Goal: Task Accomplishment & Management: Manage account settings

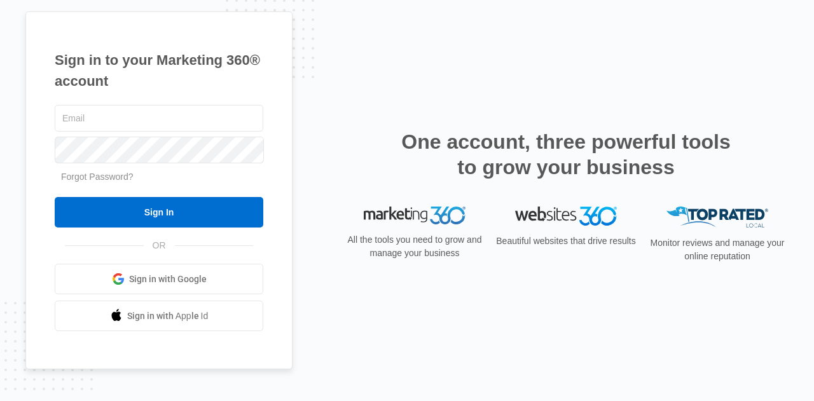
type input "[EMAIL_ADDRESS][DOMAIN_NAME]"
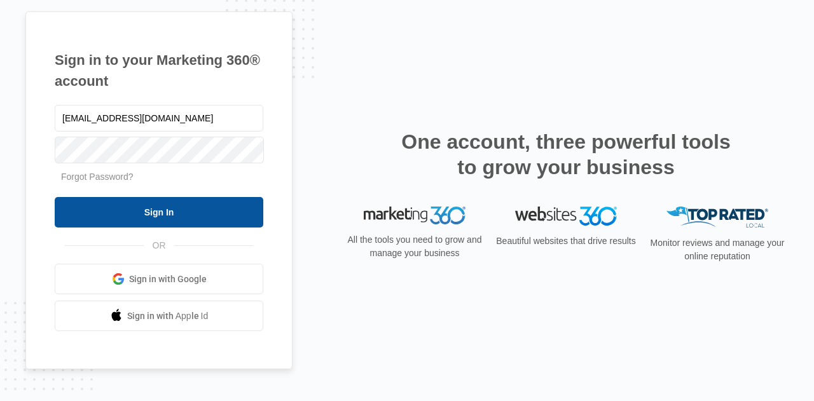
click at [175, 214] on input "Sign In" at bounding box center [159, 212] width 209 height 31
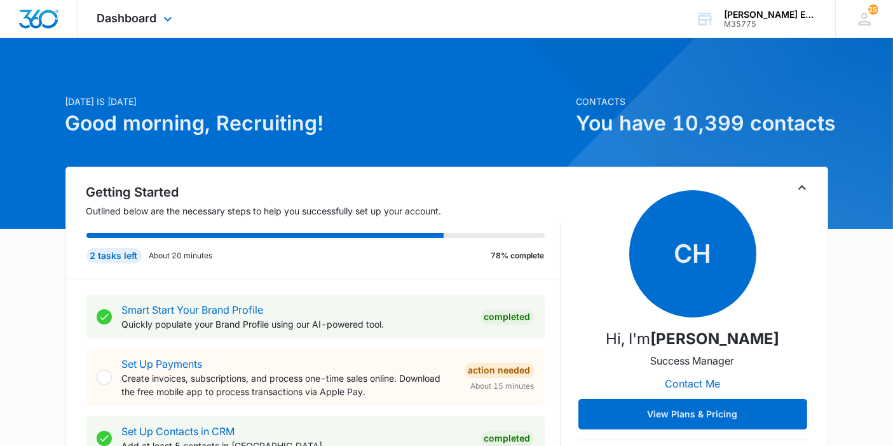
click at [171, 28] on div "Dashboard Apps Reputation Websites Forms CRM Email Social Shop Payments POS Con…" at bounding box center [136, 19] width 116 height 38
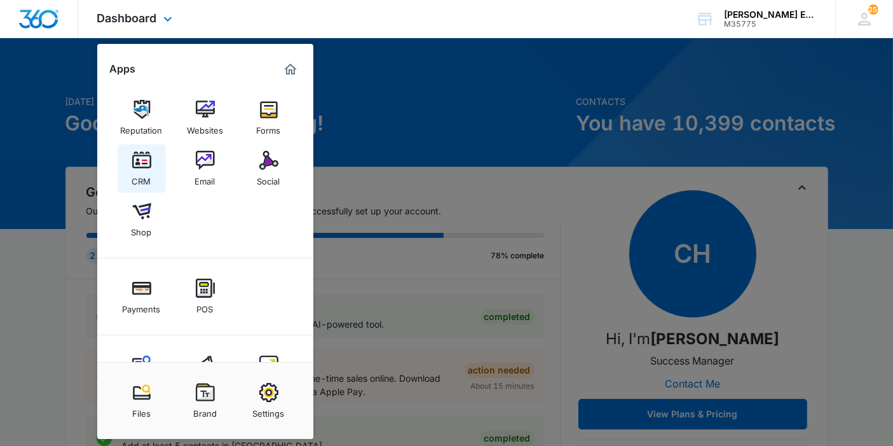
click at [149, 176] on div "CRM" at bounding box center [141, 178] width 19 height 17
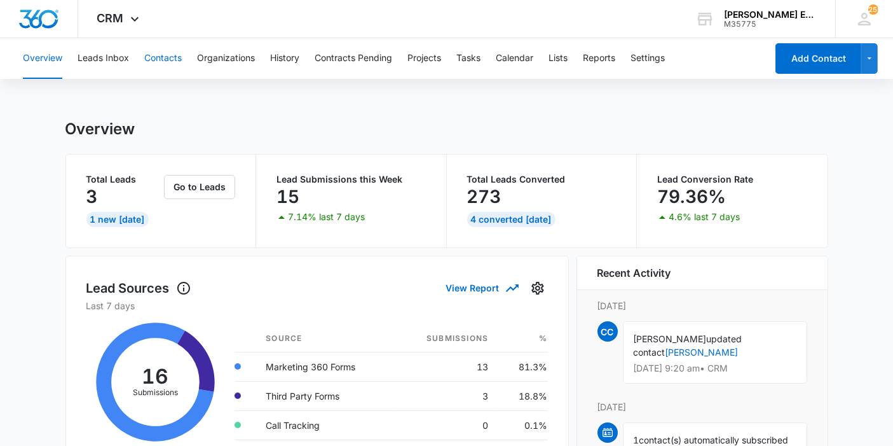
click at [147, 55] on button "Contacts" at bounding box center [163, 58] width 38 height 41
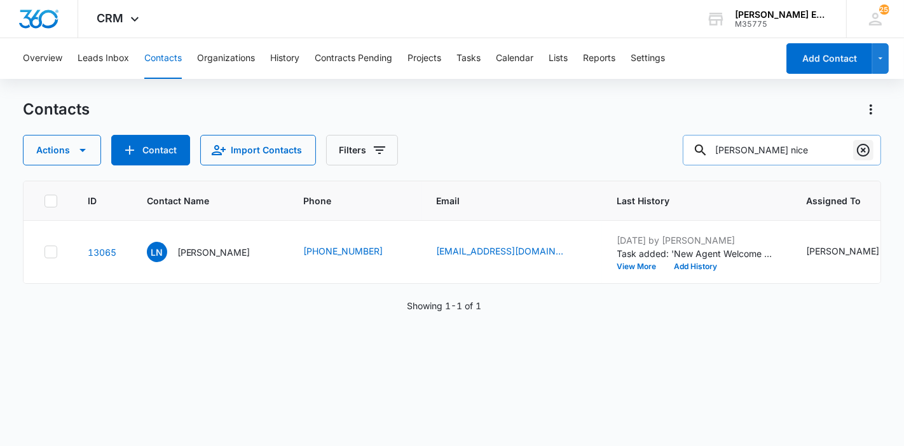
click at [865, 155] on icon "Clear" at bounding box center [863, 150] width 13 height 13
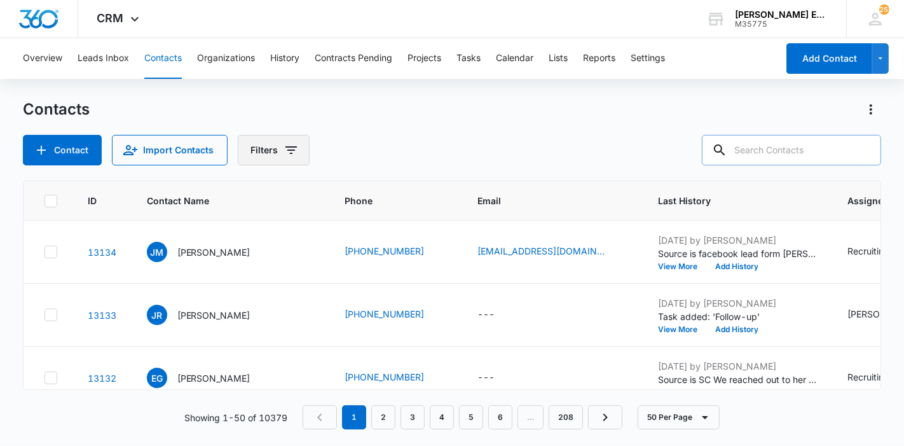
click at [275, 158] on button "Filters" at bounding box center [274, 150] width 72 height 31
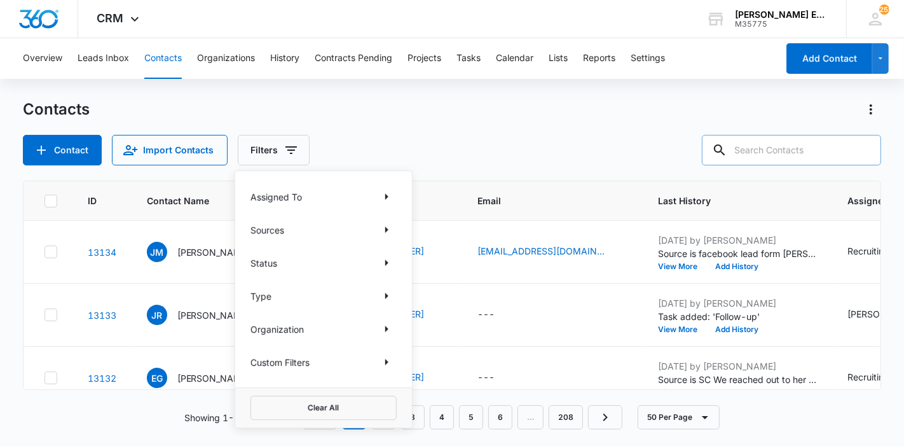
click at [362, 298] on div "Type" at bounding box center [324, 296] width 146 height 20
click at [378, 297] on button "Show Type filters" at bounding box center [386, 296] width 20 height 20
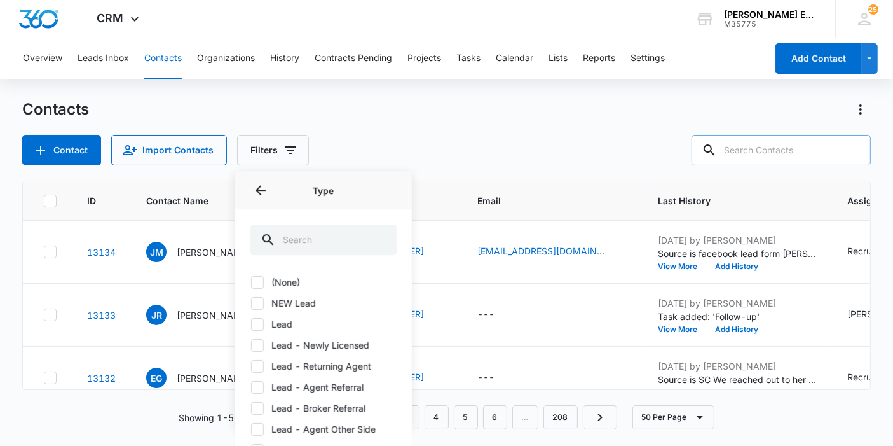
click at [271, 320] on label "Lead" at bounding box center [324, 323] width 146 height 13
click at [251, 324] on input "Lead" at bounding box center [251, 324] width 1 height 1
checkbox input "true"
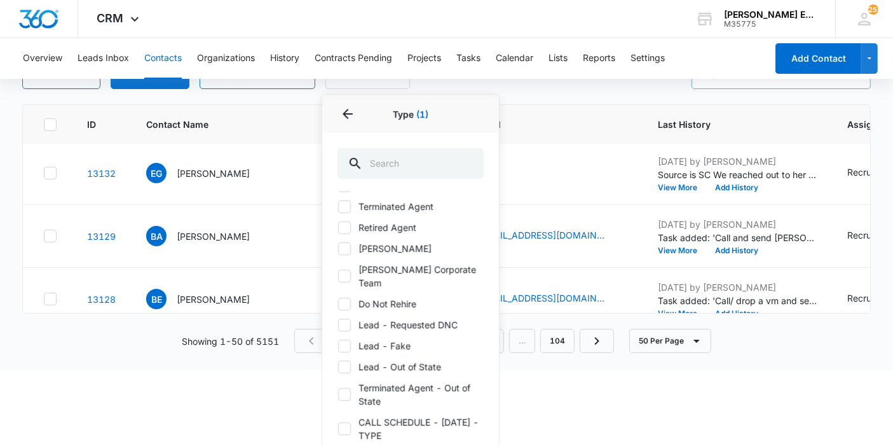
scroll to position [136, 0]
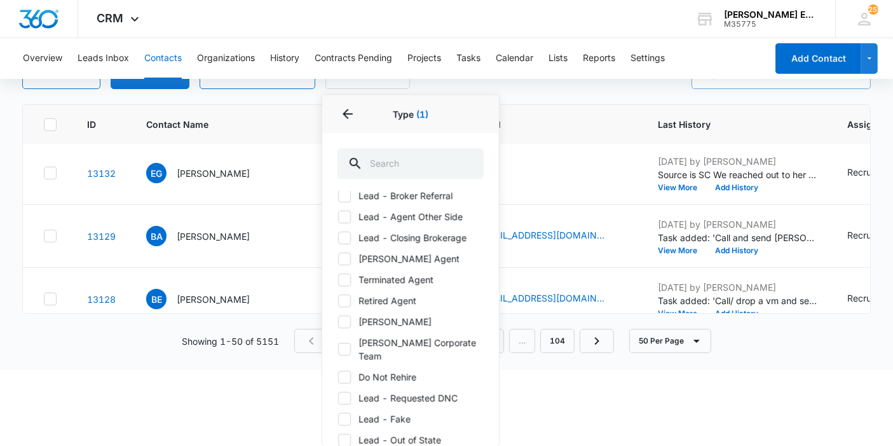
click at [389, 277] on label "Terminated Agent" at bounding box center [411, 279] width 146 height 13
click at [338, 279] on input "Terminated Agent" at bounding box center [338, 279] width 1 height 1
checkbox input "true"
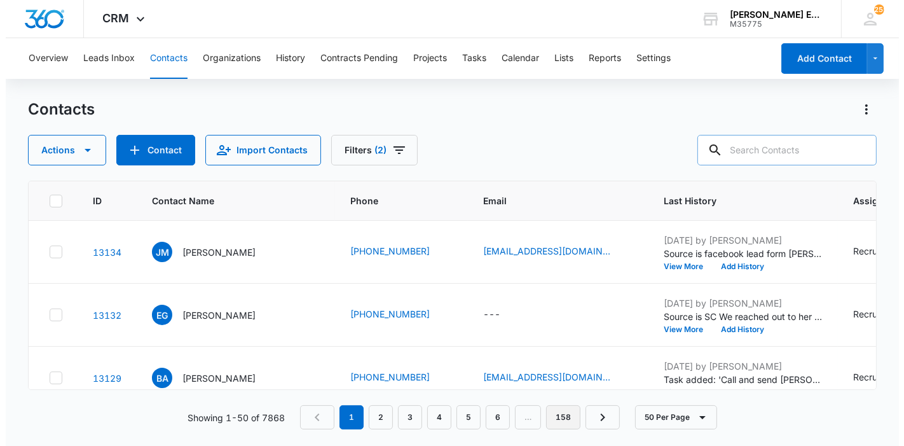
scroll to position [0, 0]
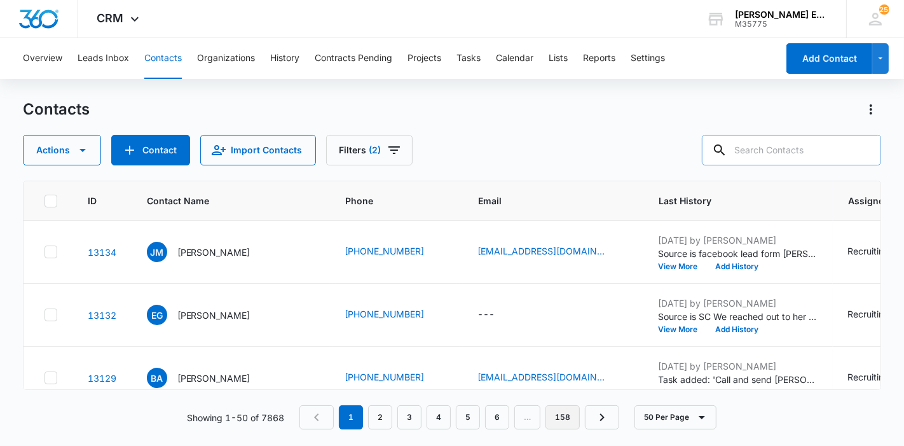
click at [560, 407] on html "CRM Apps Reputation Websites Forms CRM Email Social Shop Payments POS Content A…" at bounding box center [452, 223] width 904 height 446
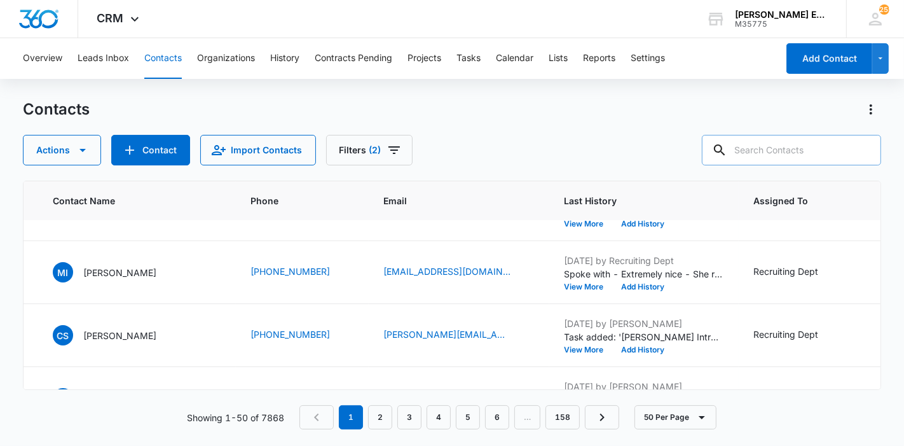
scroll to position [2979, 94]
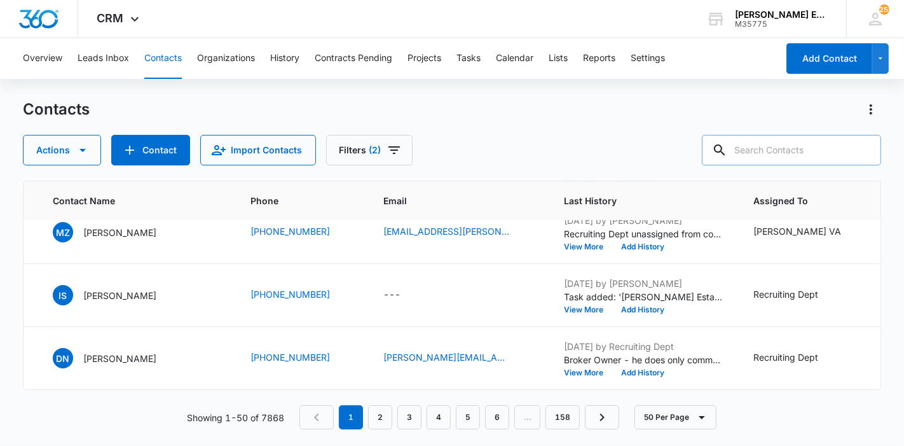
click at [463, 146] on div "Actions Contact Import Contacts Filters (2)" at bounding box center [452, 150] width 859 height 31
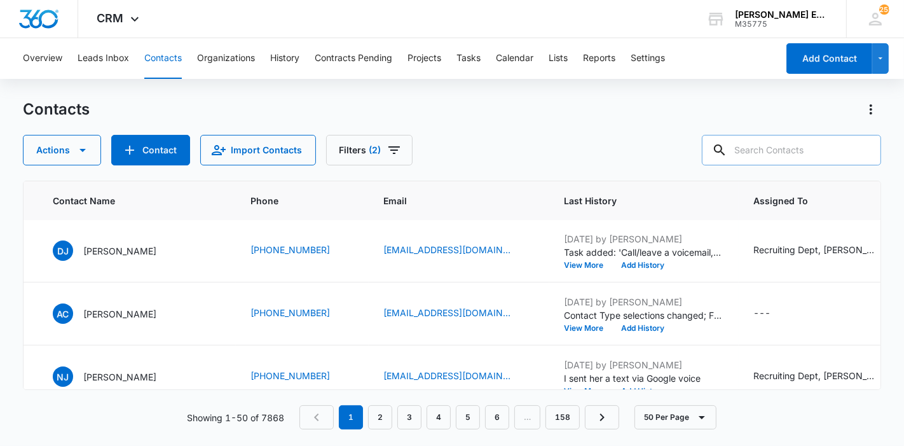
scroll to position [317, 94]
click at [880, 116] on button "Actions" at bounding box center [871, 109] width 20 height 20
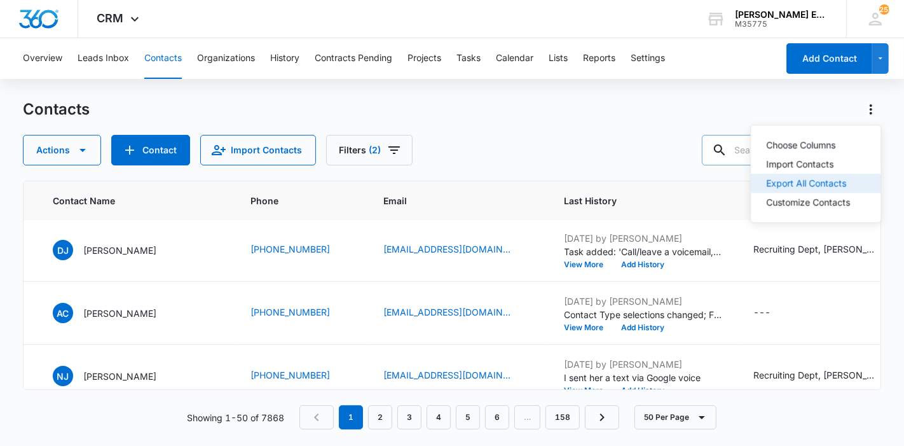
click at [819, 186] on div "Export All Contacts" at bounding box center [808, 183] width 84 height 9
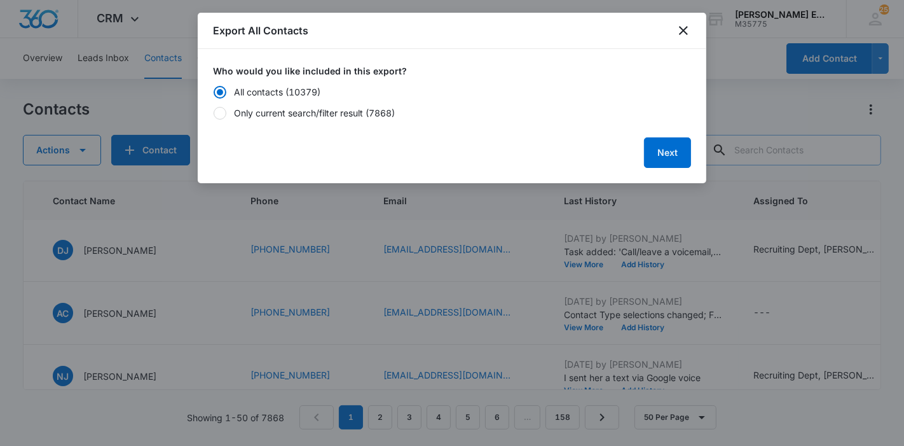
click at [403, 114] on label "Only current search/filter result (7868)" at bounding box center [452, 112] width 478 height 13
click at [214, 114] on input "Only current search/filter result (7868)" at bounding box center [213, 113] width 1 height 9
radio input "false"
radio input "true"
click at [663, 158] on button "Next" at bounding box center [667, 152] width 47 height 31
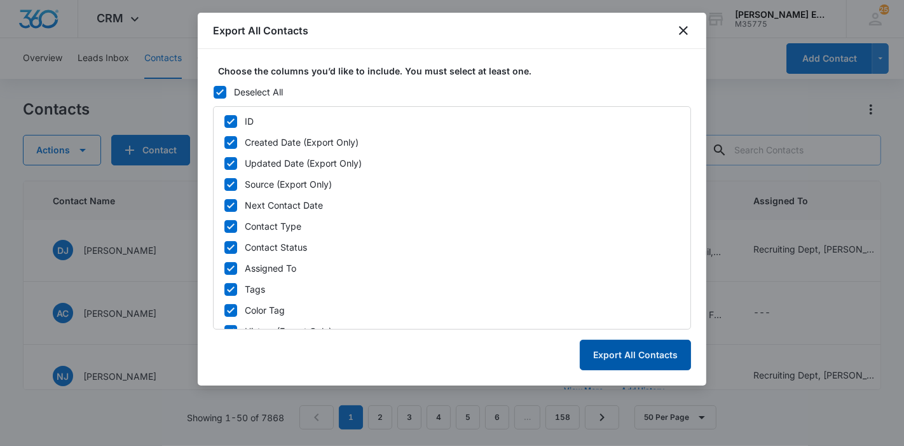
click at [652, 357] on button "Export All Contacts" at bounding box center [635, 355] width 111 height 31
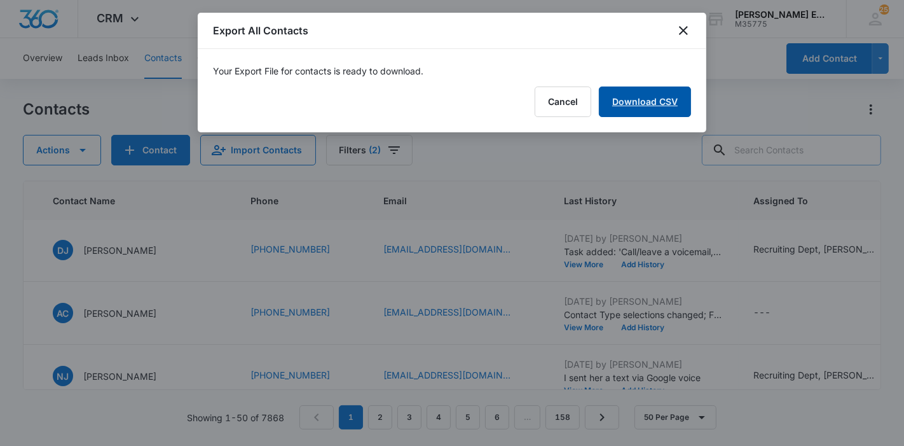
click at [629, 91] on link "Download CSV" at bounding box center [645, 101] width 92 height 31
click at [666, 108] on button "Finish" at bounding box center [664, 101] width 53 height 31
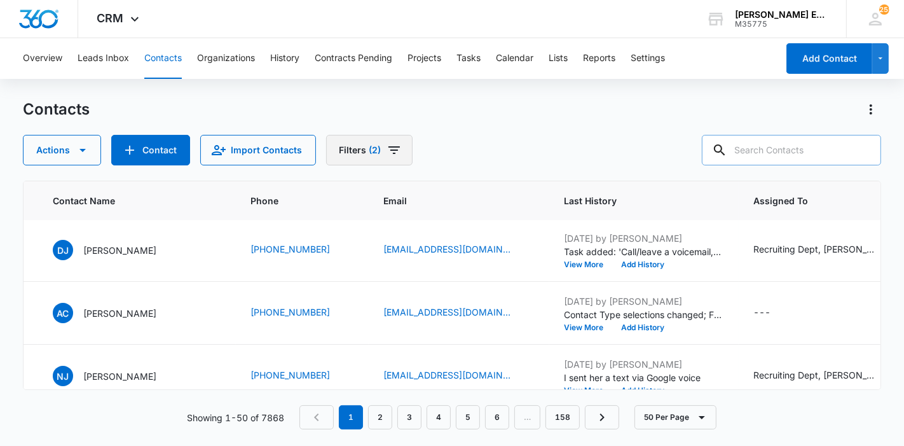
click at [389, 154] on icon "Filters" at bounding box center [394, 149] width 15 height 15
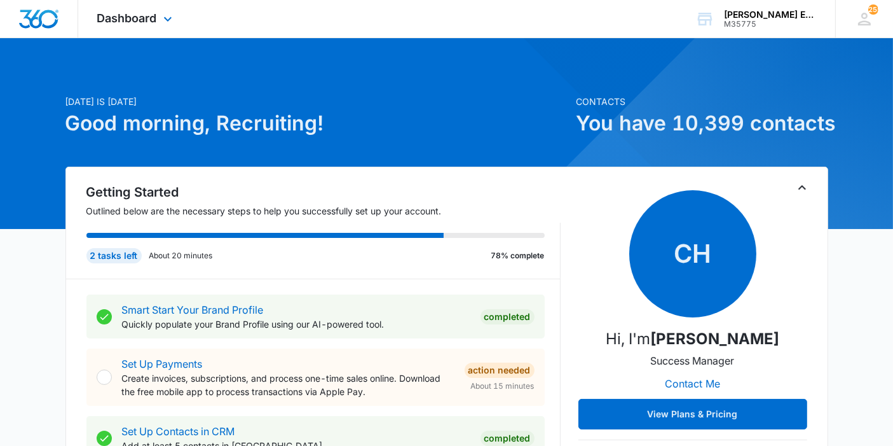
click at [127, 24] on span "Dashboard" at bounding box center [127, 17] width 60 height 13
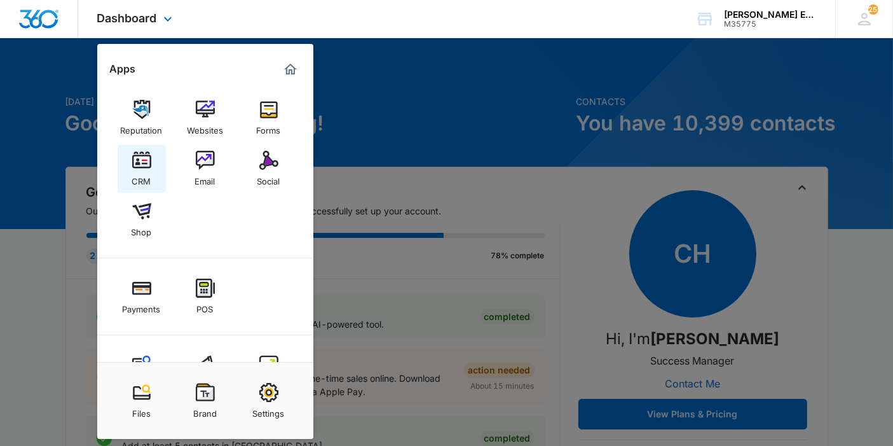
click at [149, 166] on img at bounding box center [141, 160] width 19 height 19
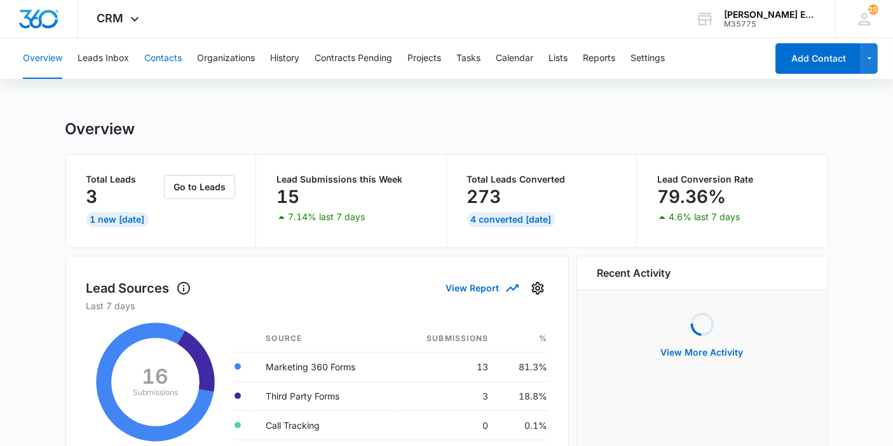
click at [160, 62] on button "Contacts" at bounding box center [163, 58] width 38 height 41
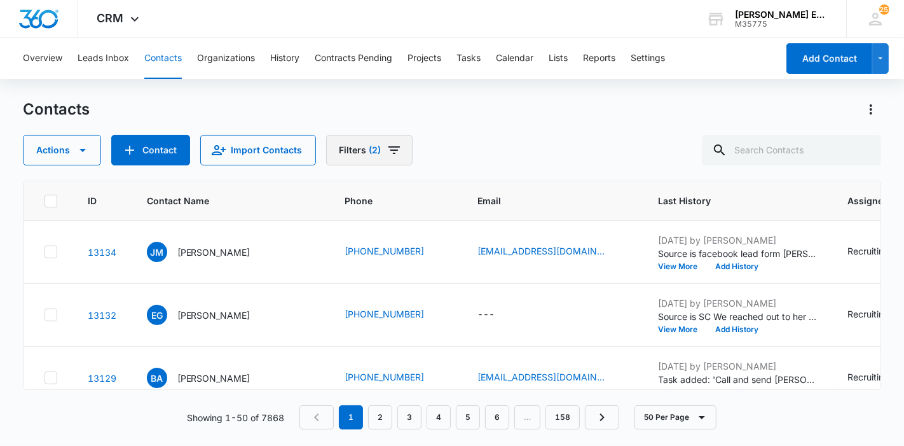
click at [401, 155] on button "Filters (2)" at bounding box center [369, 150] width 86 height 31
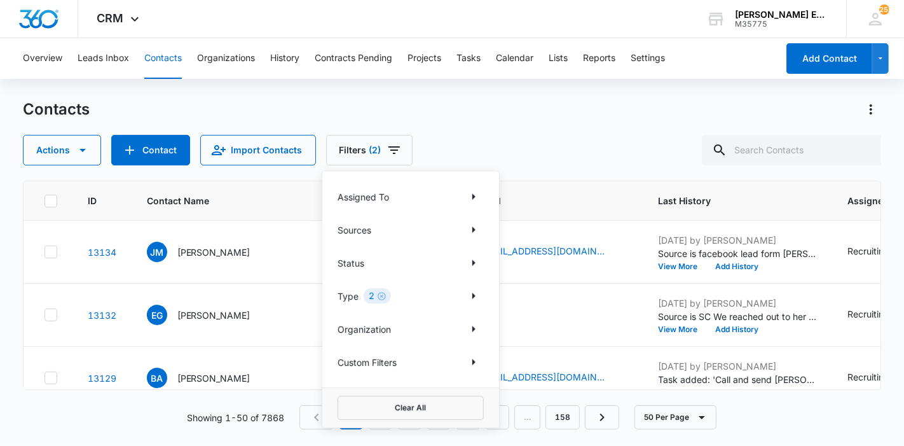
click at [389, 296] on div "2" at bounding box center [377, 295] width 27 height 15
click at [384, 295] on icon "Clear" at bounding box center [382, 296] width 10 height 10
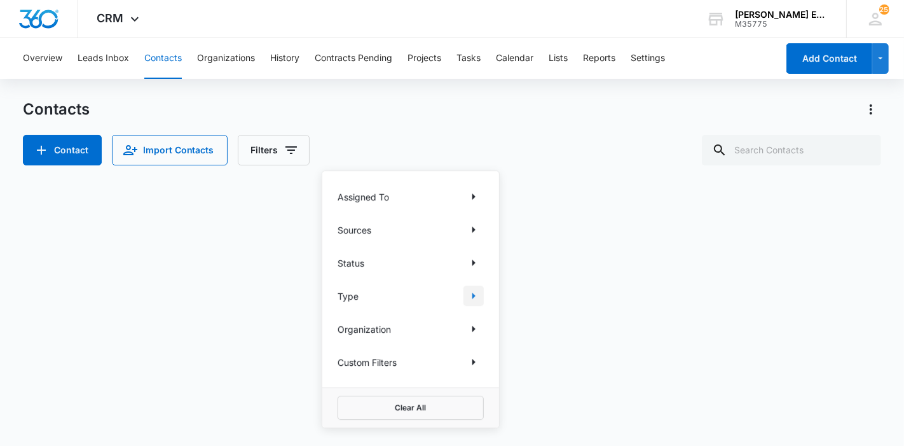
click at [471, 294] on icon "Show Type filters" at bounding box center [473, 295] width 15 height 15
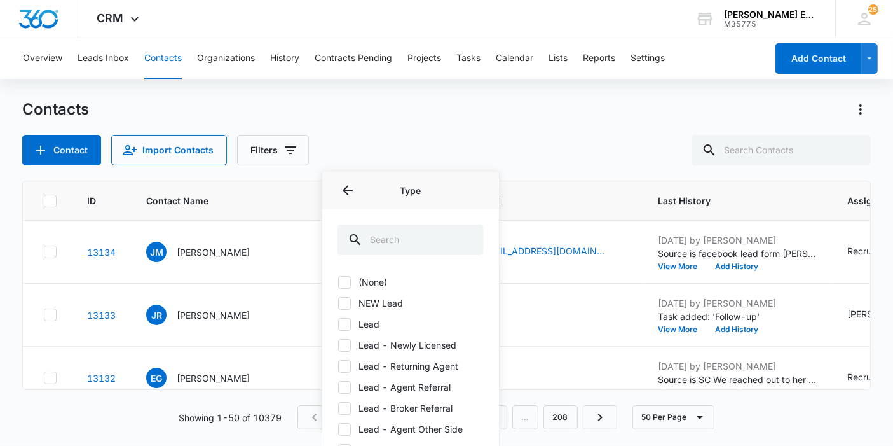
scroll to position [192, 0]
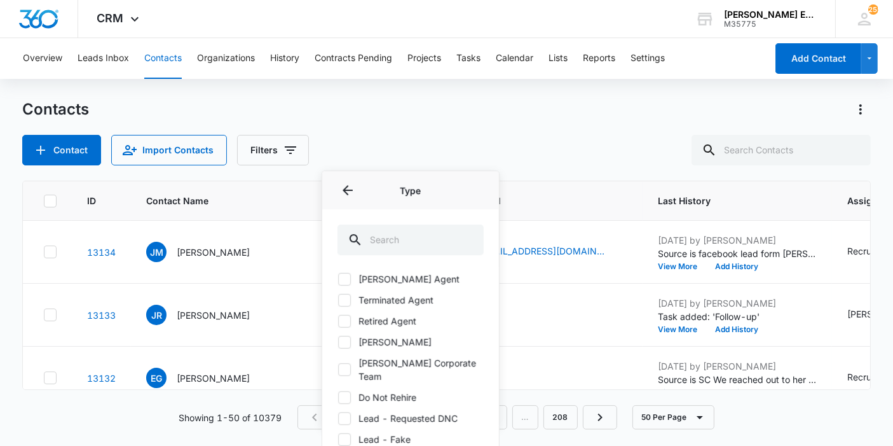
click at [343, 398] on icon at bounding box center [345, 397] width 8 height 6
click at [338, 397] on input "Do Not Rehire" at bounding box center [338, 397] width 1 height 1
checkbox input "true"
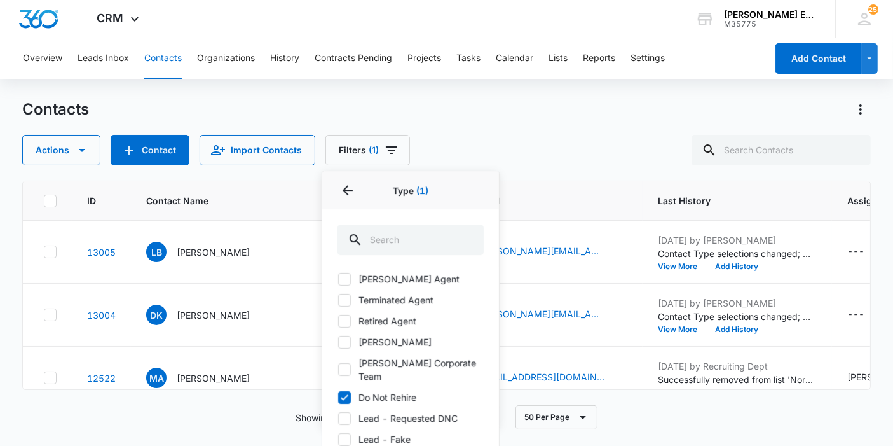
click at [348, 280] on icon at bounding box center [344, 278] width 11 height 11
click at [338, 279] on input "Allison James Agent" at bounding box center [338, 279] width 1 height 1
checkbox input "true"
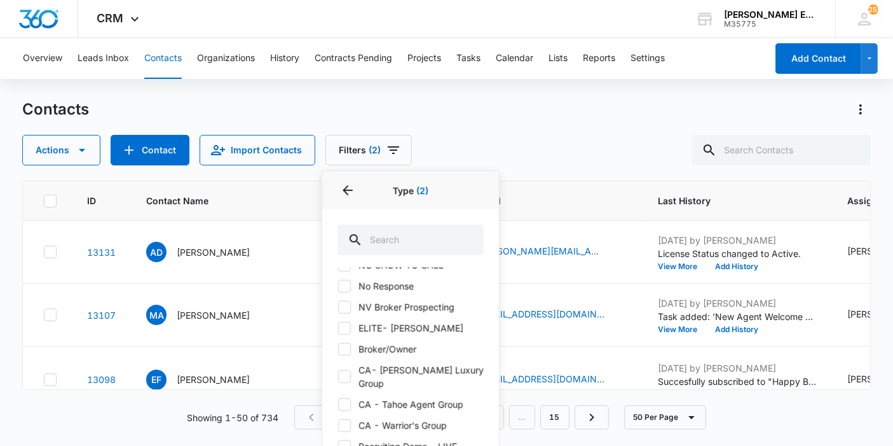
scroll to position [829, 0]
click at [340, 369] on icon at bounding box center [344, 374] width 11 height 11
click at [338, 375] on input "CA- Conklin Luxury Group" at bounding box center [338, 375] width 1 height 1
checkbox input "true"
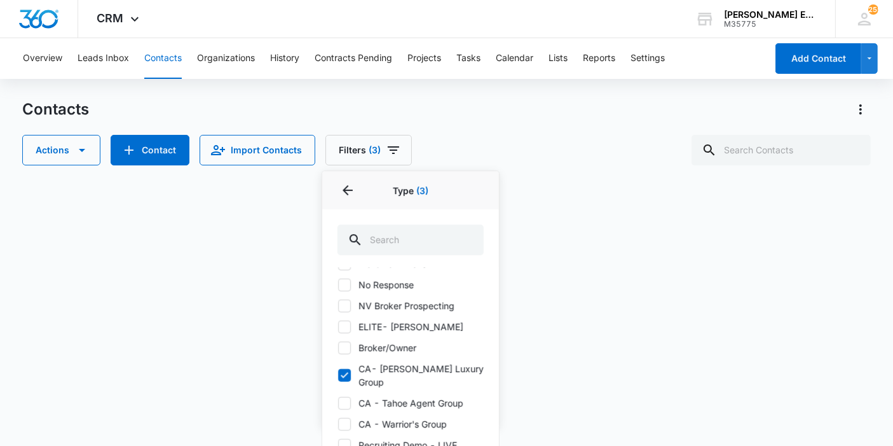
click at [340, 397] on icon at bounding box center [344, 402] width 11 height 11
click at [338, 403] on input "CA - Tahoe Agent Group" at bounding box center [338, 403] width 1 height 1
checkbox input "true"
click at [345, 421] on icon at bounding box center [345, 424] width 8 height 6
click at [338, 424] on input "CA - Warrior's Group" at bounding box center [338, 424] width 1 height 1
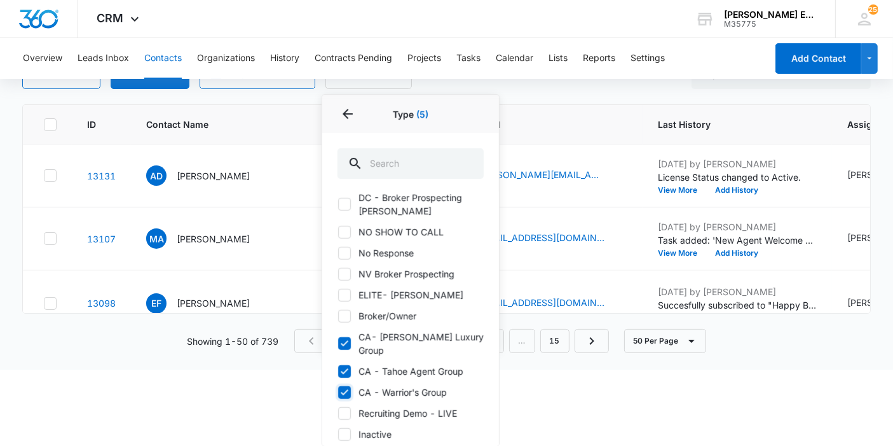
scroll to position [786, 0]
click at [348, 385] on icon at bounding box center [344, 390] width 11 height 11
click at [338, 390] on input "CA - Warrior's Group" at bounding box center [338, 390] width 1 height 1
checkbox input "false"
click at [347, 364] on icon at bounding box center [344, 369] width 11 height 11
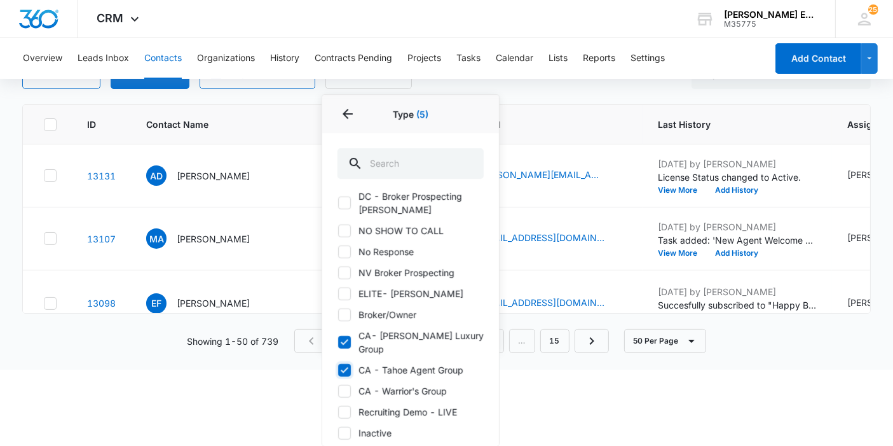
click at [338, 369] on input "CA - Tahoe Agent Group" at bounding box center [338, 369] width 1 height 1
checkbox input "false"
click at [346, 336] on icon at bounding box center [344, 341] width 11 height 11
click at [338, 342] on input "CA- Conklin Luxury Group" at bounding box center [338, 342] width 1 height 1
checkbox input "false"
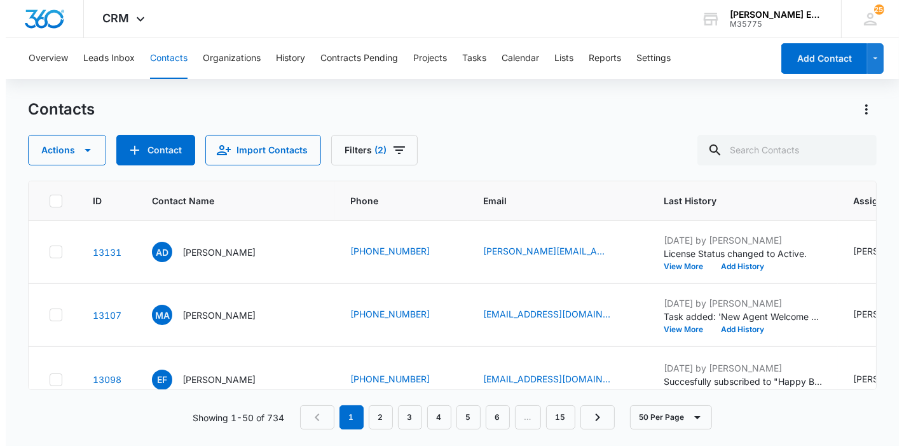
scroll to position [0, 0]
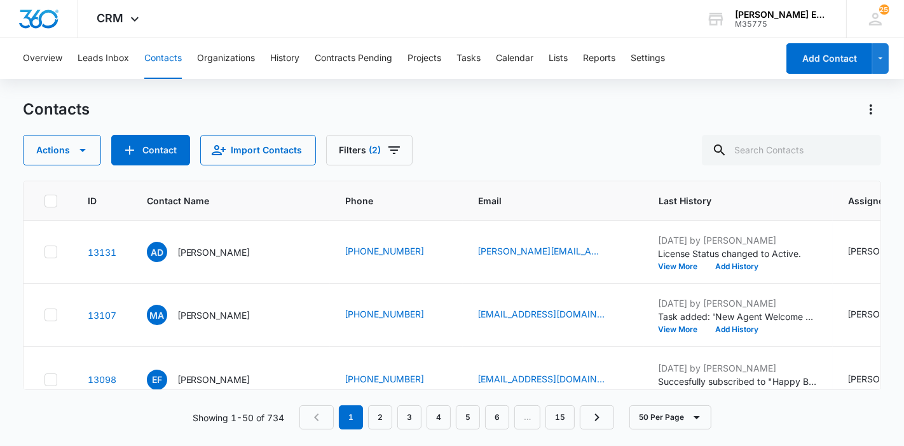
click at [517, 397] on html "CRM Apps Reputation Websites Forms CRM Email Social Shop Payments POS Content A…" at bounding box center [452, 223] width 904 height 446
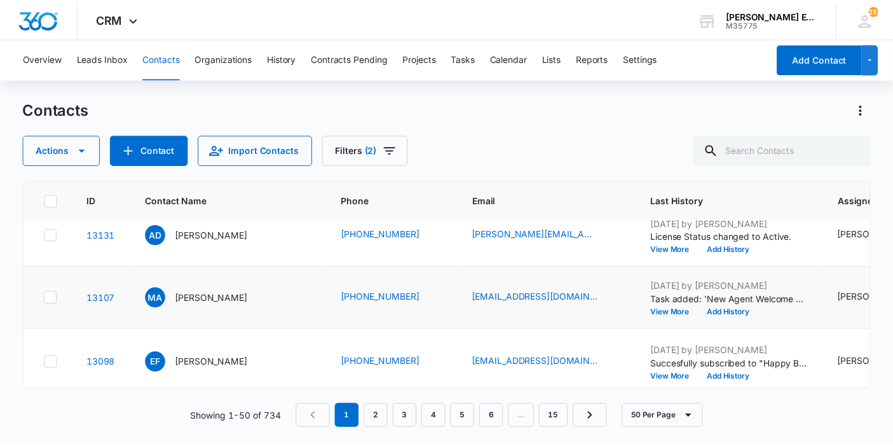
scroll to position [17, 0]
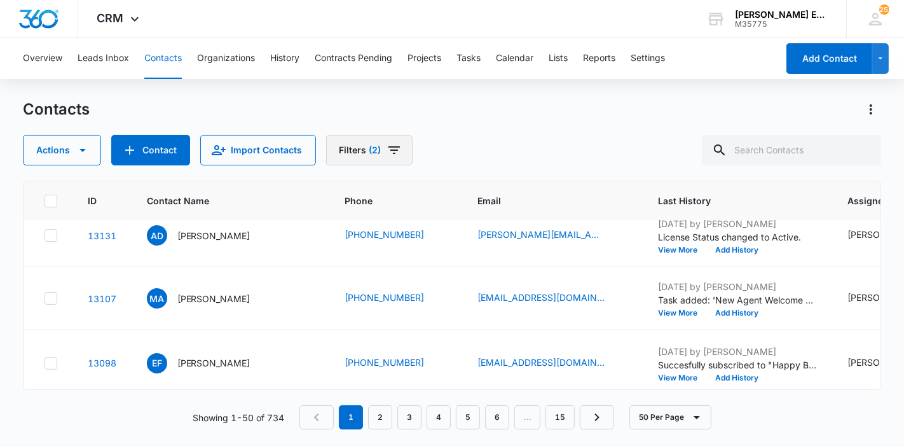
click at [394, 161] on button "Filters (2)" at bounding box center [369, 150] width 86 height 31
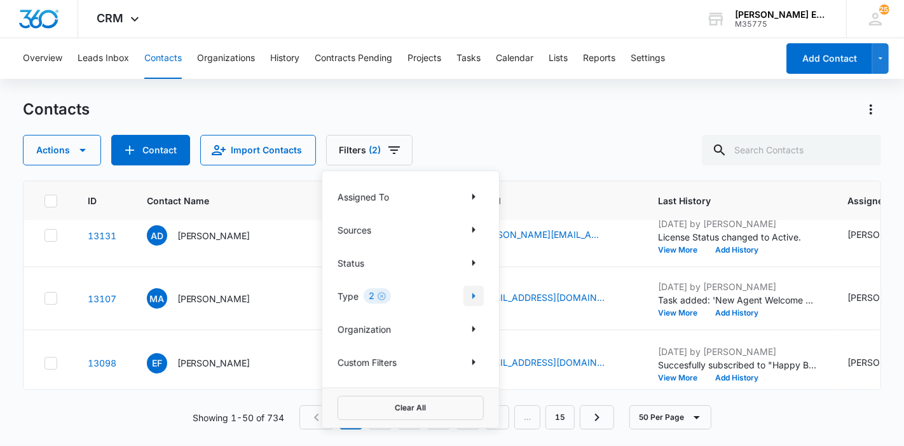
click at [478, 292] on icon "Show Type filters" at bounding box center [473, 295] width 15 height 15
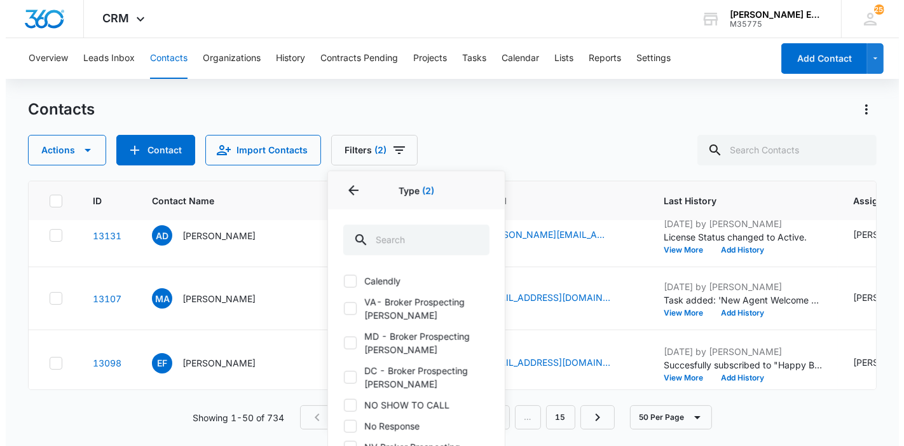
scroll to position [689, 0]
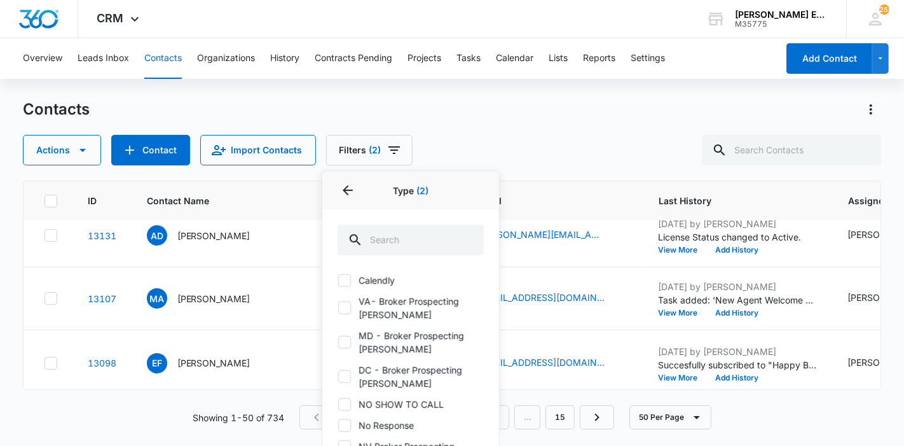
click at [515, 142] on div "Actions Contact Import Contacts Filters (2) Assigned To Sources Status Type 2 T…" at bounding box center [452, 150] width 859 height 31
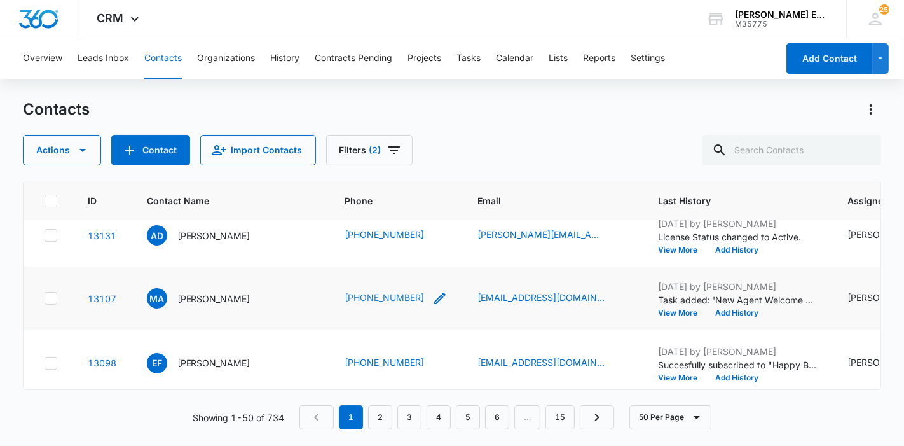
scroll to position [0, 0]
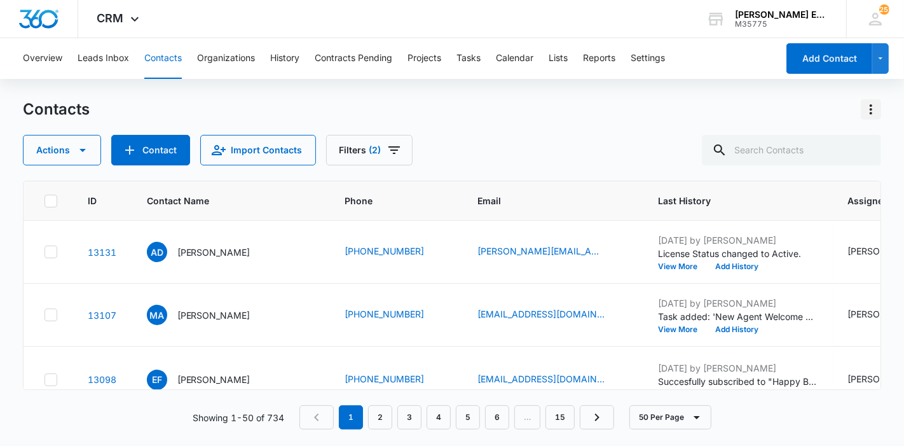
click at [869, 102] on icon "Actions" at bounding box center [871, 109] width 15 height 15
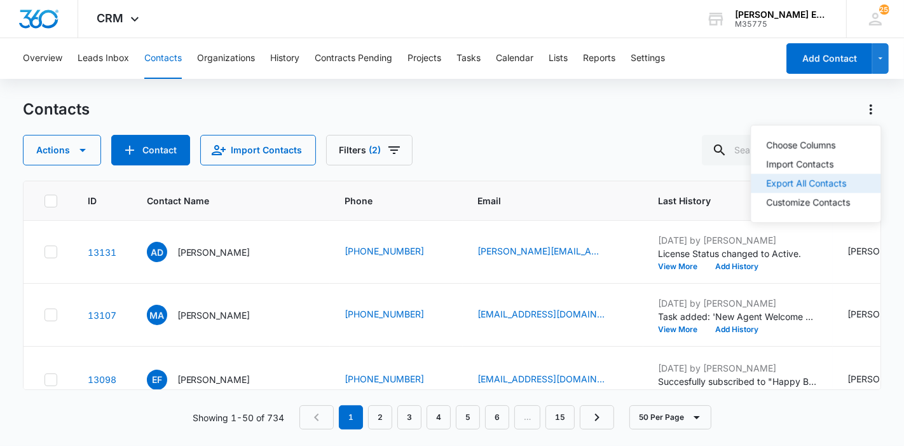
click at [804, 176] on button "Export All Contacts" at bounding box center [816, 183] width 130 height 19
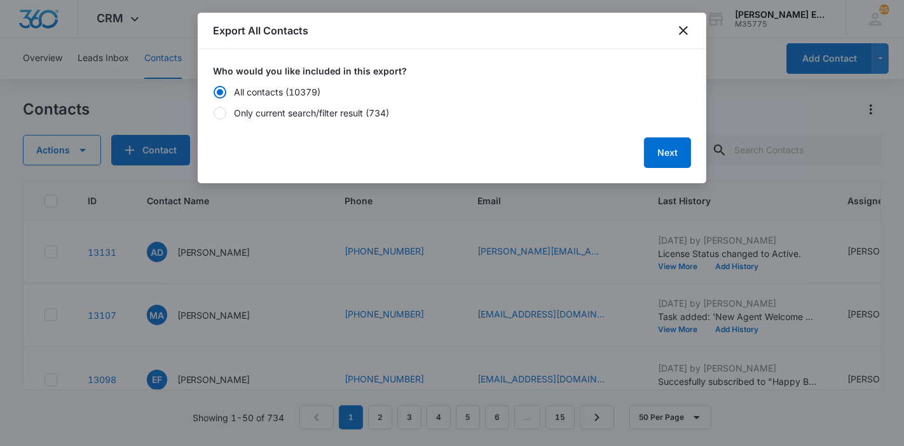
click at [312, 111] on div "Only current search/filter result (734)" at bounding box center [311, 112] width 155 height 13
click at [214, 111] on input "Only current search/filter result (734)" at bounding box center [213, 113] width 1 height 9
radio input "false"
radio input "true"
click at [673, 155] on button "Next" at bounding box center [667, 152] width 47 height 31
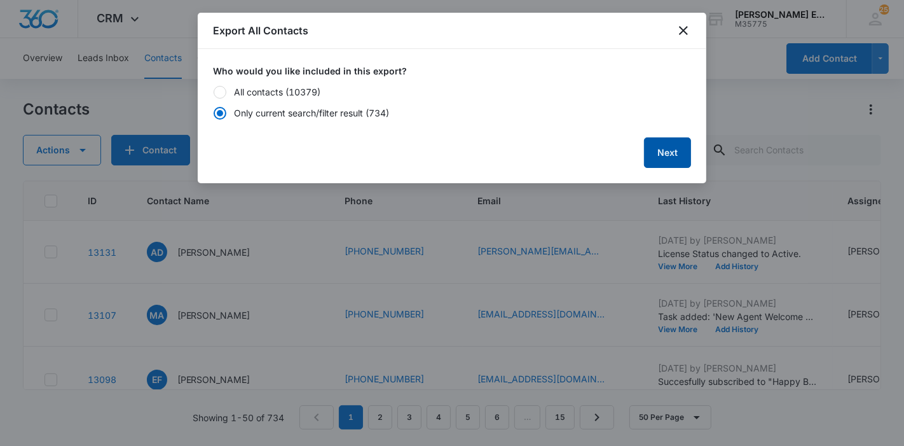
click at [673, 155] on button "Next" at bounding box center [667, 152] width 47 height 31
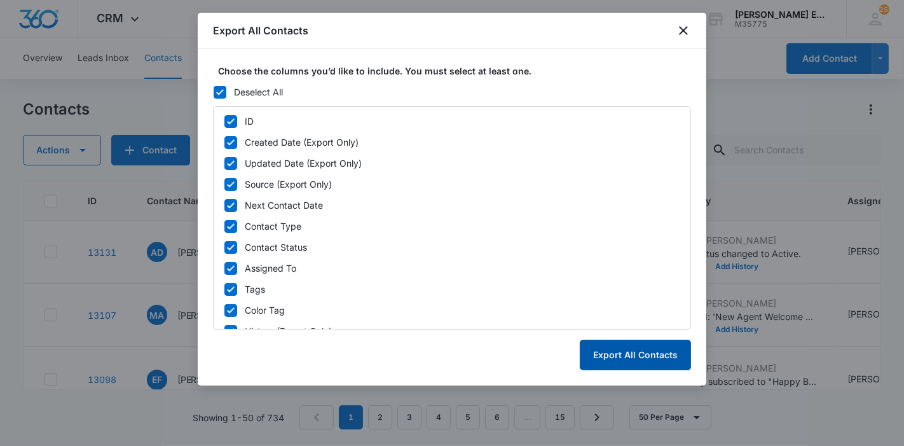
click at [643, 350] on button "Export All Contacts" at bounding box center [635, 355] width 111 height 31
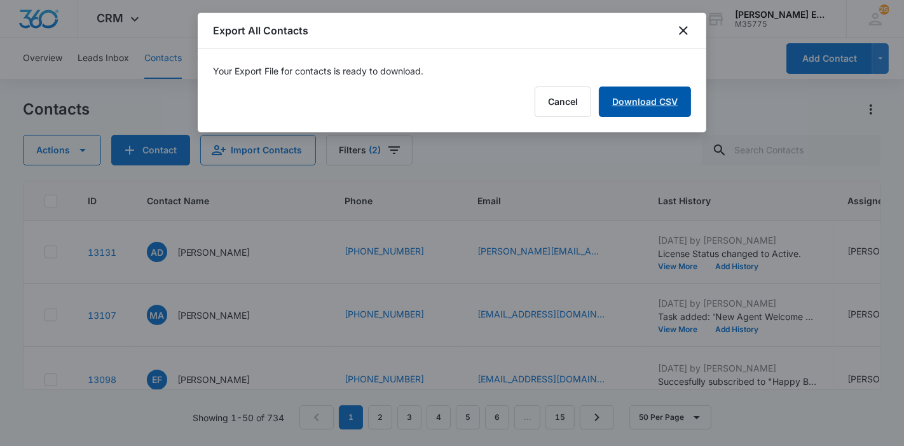
click at [666, 104] on link "Download CSV" at bounding box center [645, 101] width 92 height 31
click at [655, 102] on button "Finish" at bounding box center [664, 101] width 53 height 31
